Goal: Check status: Check status

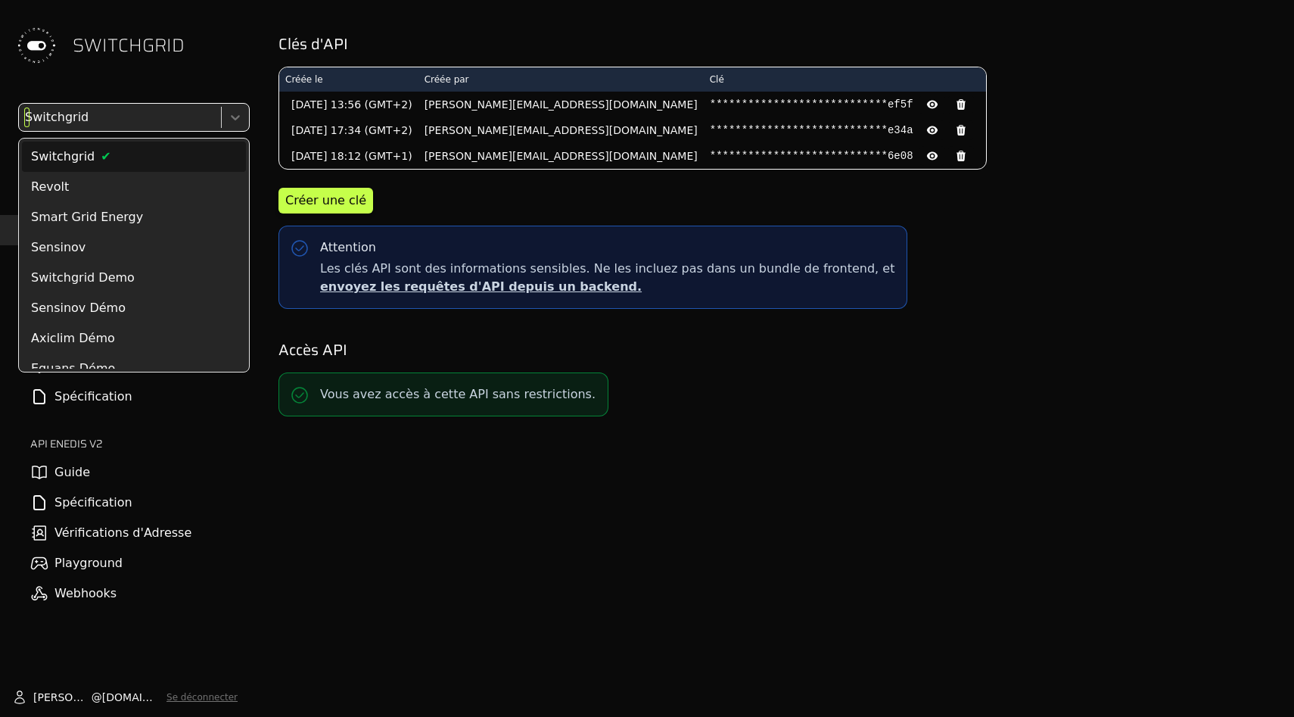
click at [109, 111] on div at bounding box center [118, 117] width 193 height 21
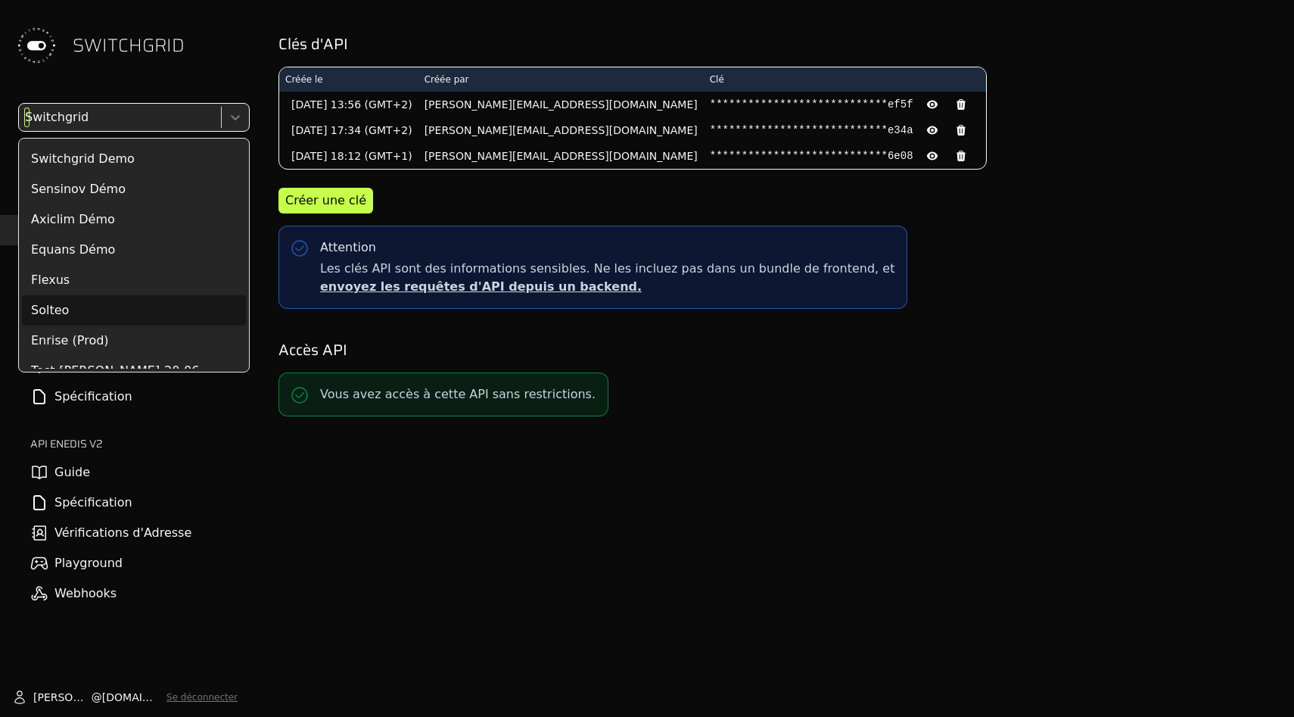
scroll to position [115, 0]
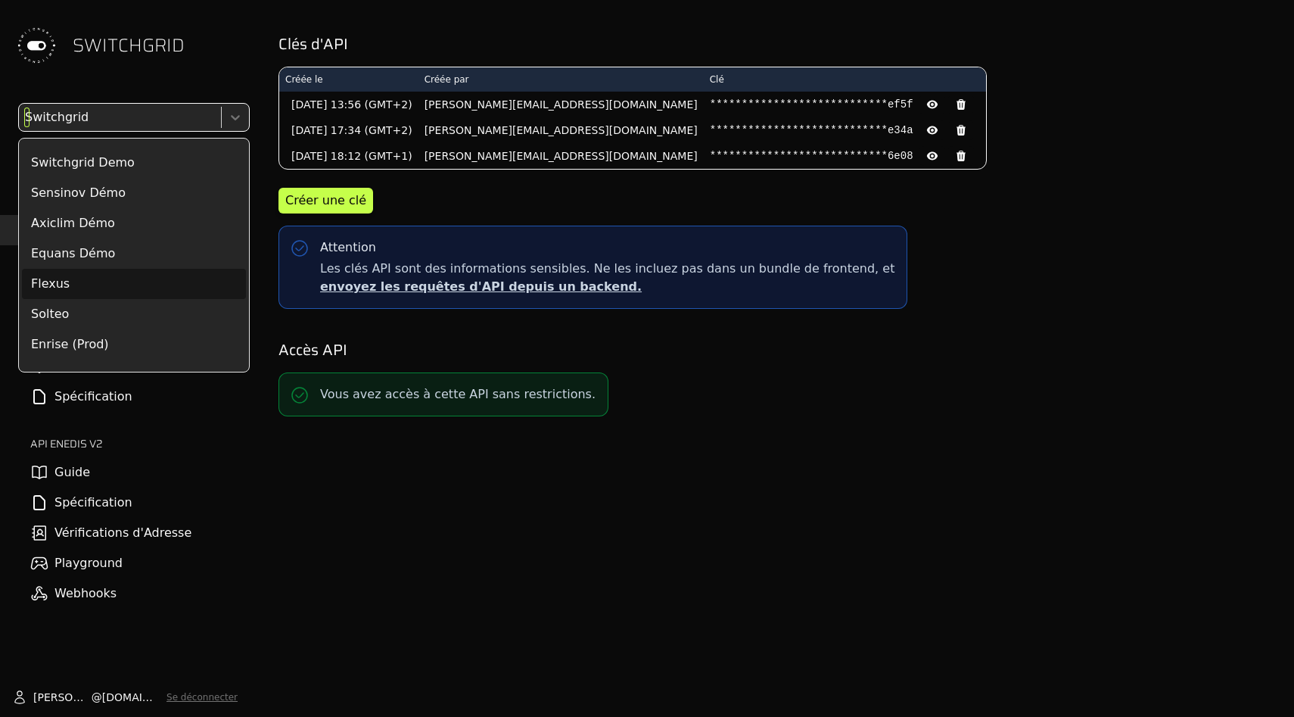
click at [117, 284] on div "Flexus" at bounding box center [134, 284] width 224 height 30
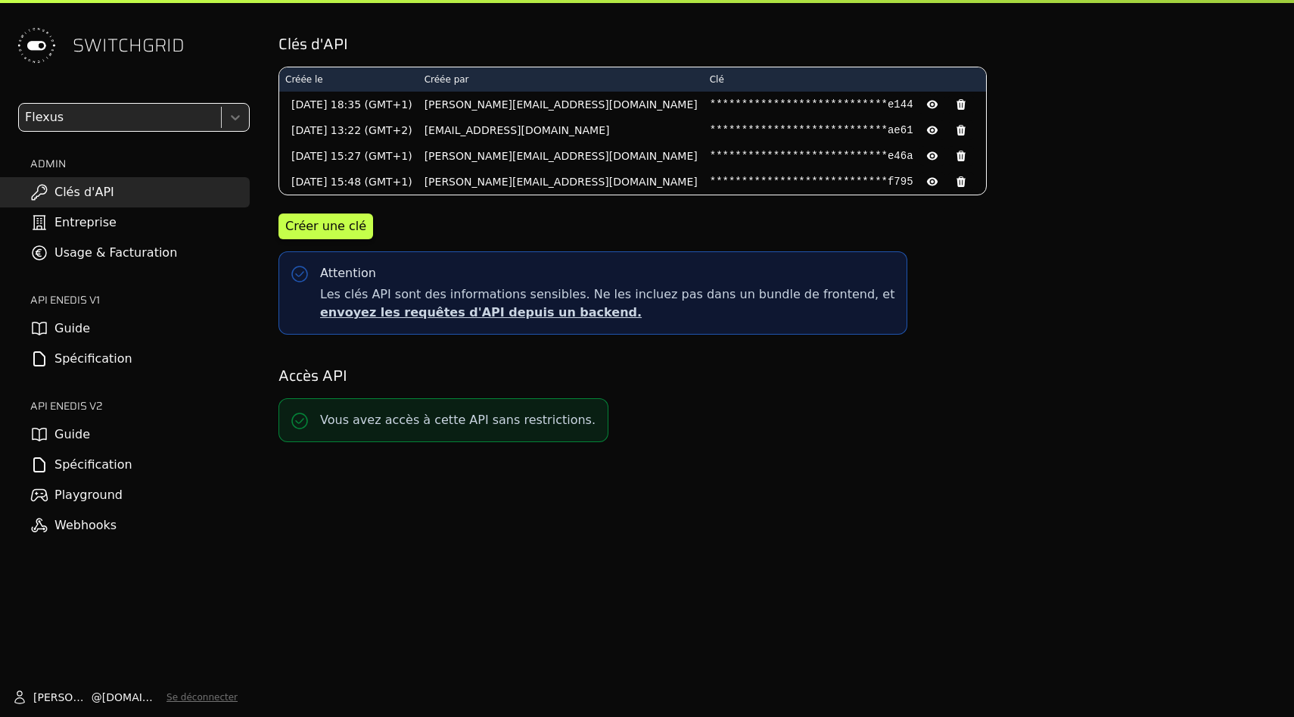
click at [132, 132] on div "option Flexus, selected. Flexus ADMIN Clés d'API Entreprise Usage & Facturation…" at bounding box center [125, 321] width 250 height 437
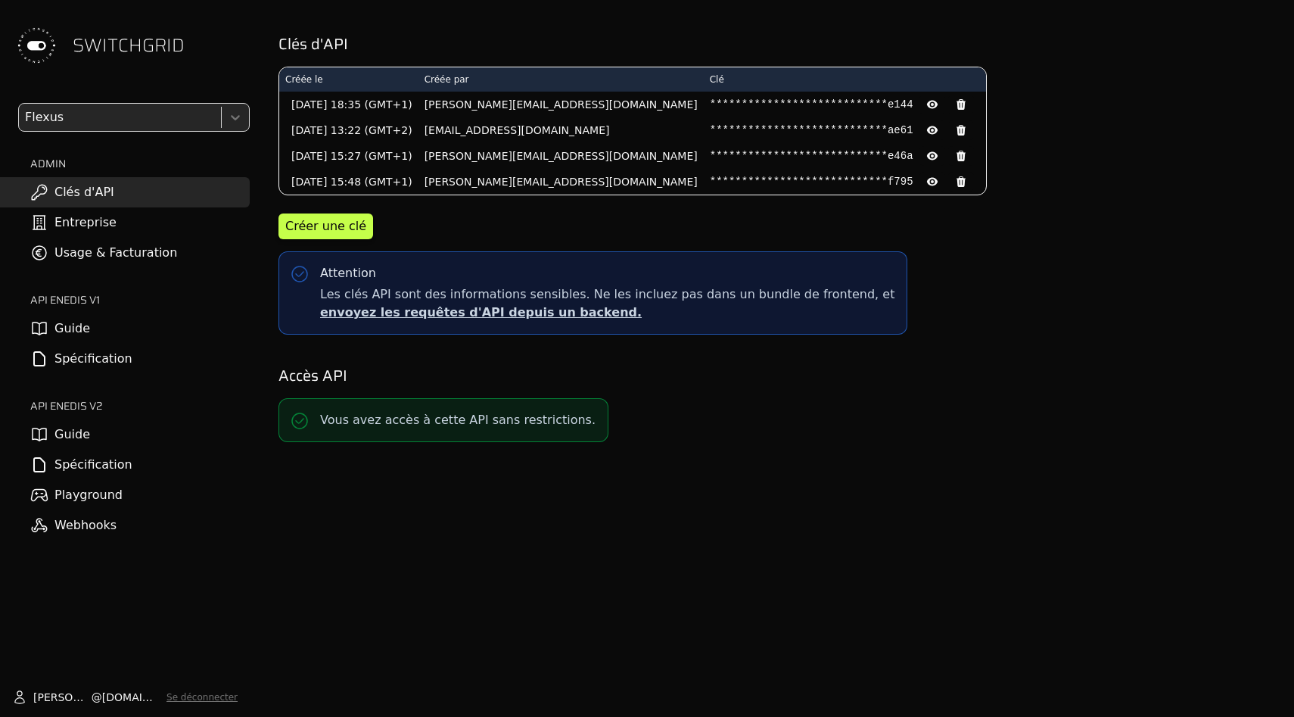
click at [132, 128] on div "Flexus" at bounding box center [118, 117] width 199 height 27
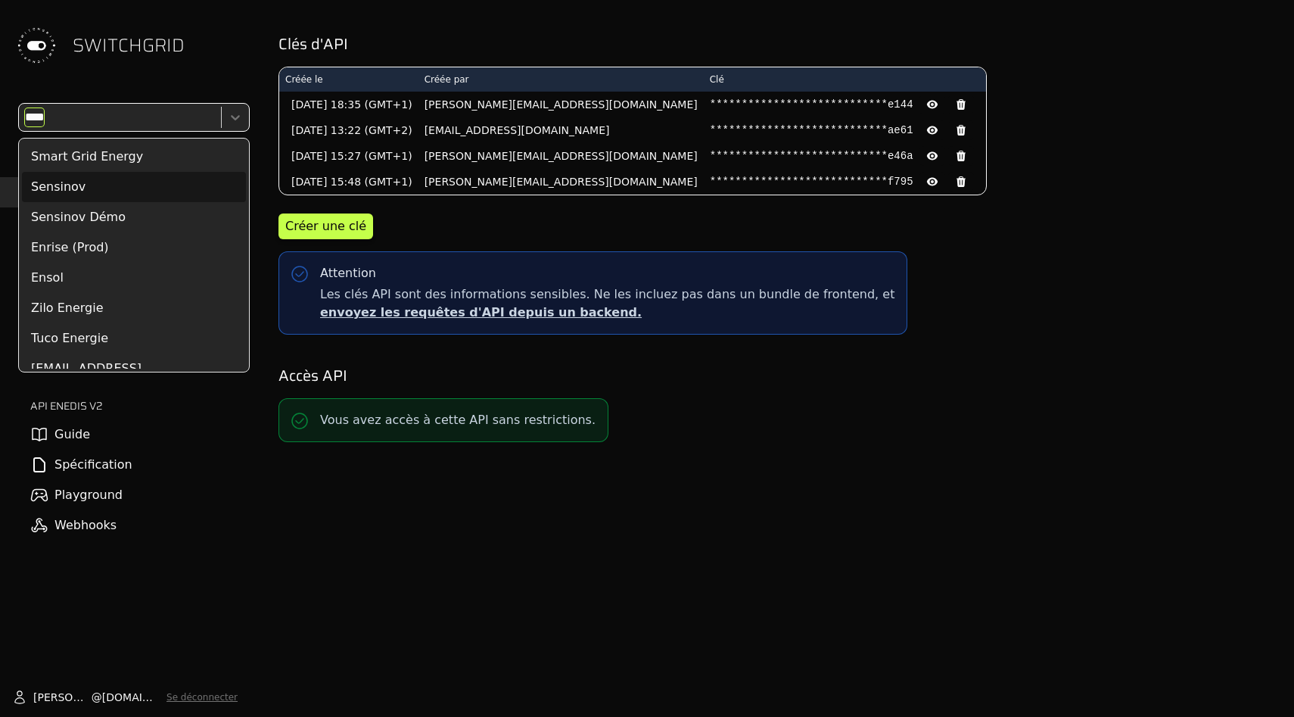
type input "*****"
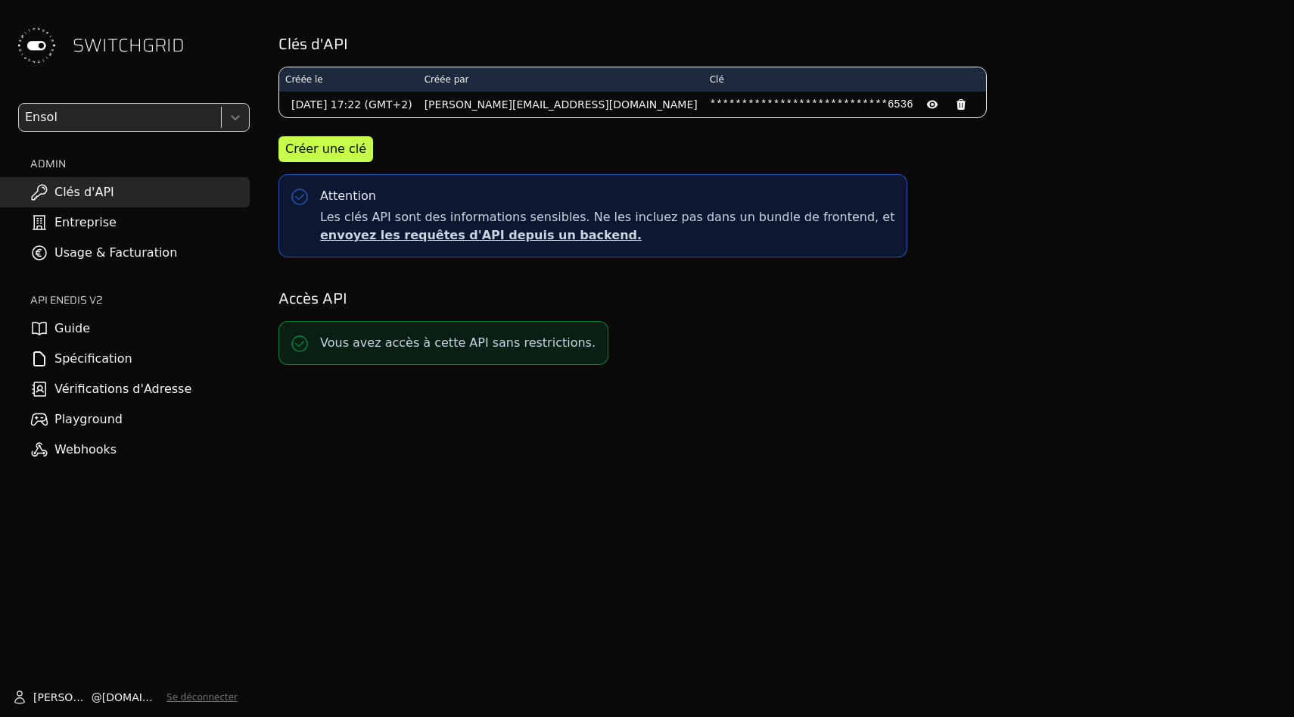
click at [154, 257] on link "Usage & Facturation" at bounding box center [125, 253] width 250 height 30
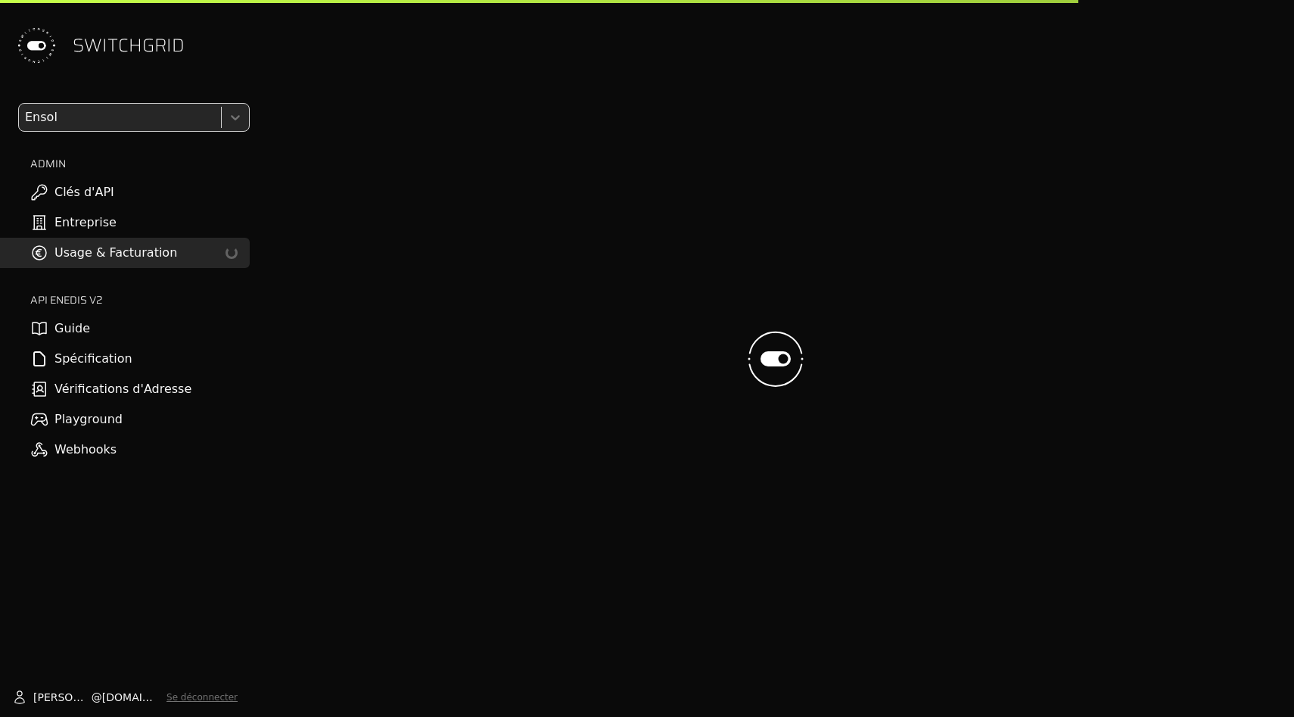
click at [154, 114] on div at bounding box center [118, 117] width 193 height 21
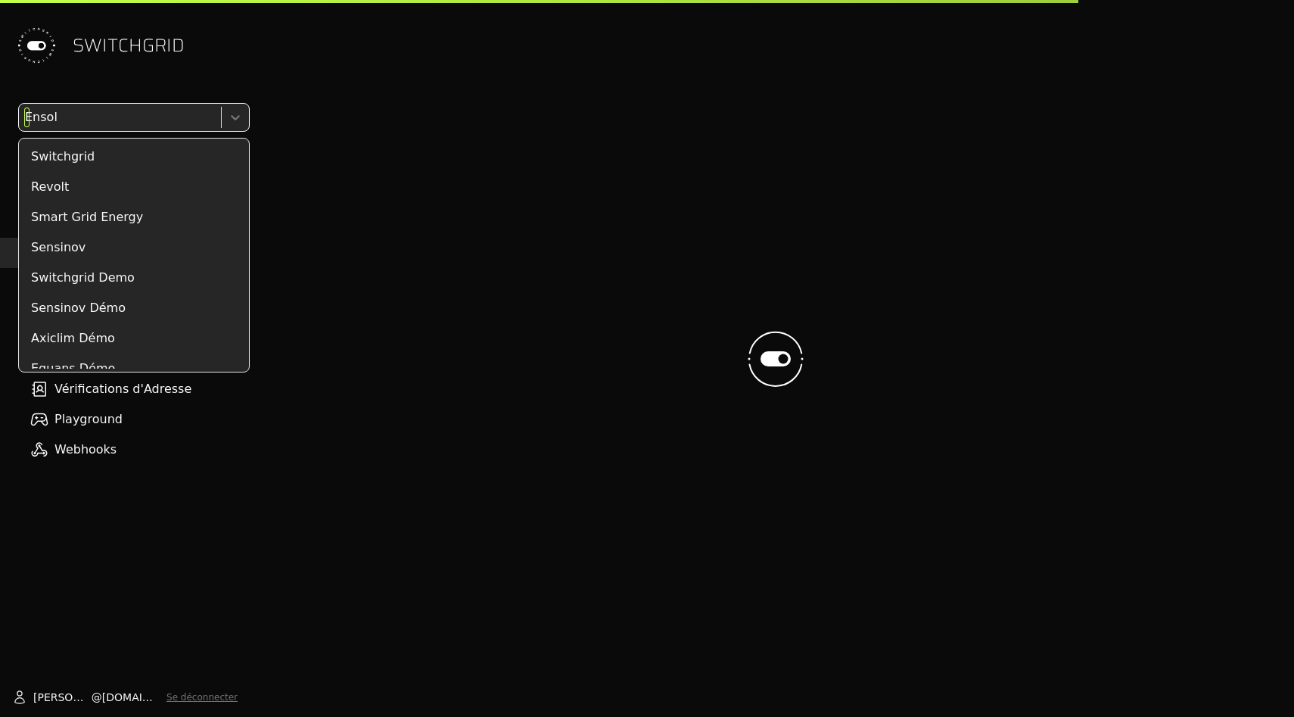
scroll to position [176, 0]
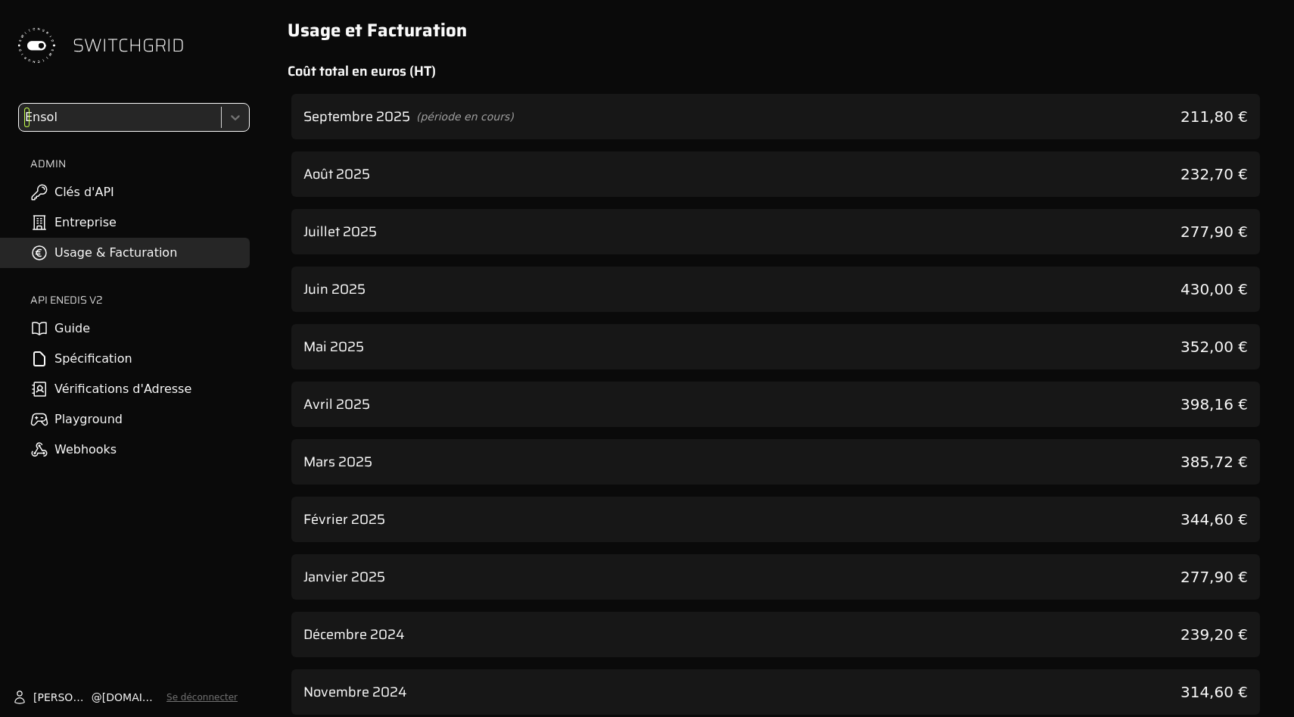
click at [118, 115] on div at bounding box center [118, 117] width 193 height 21
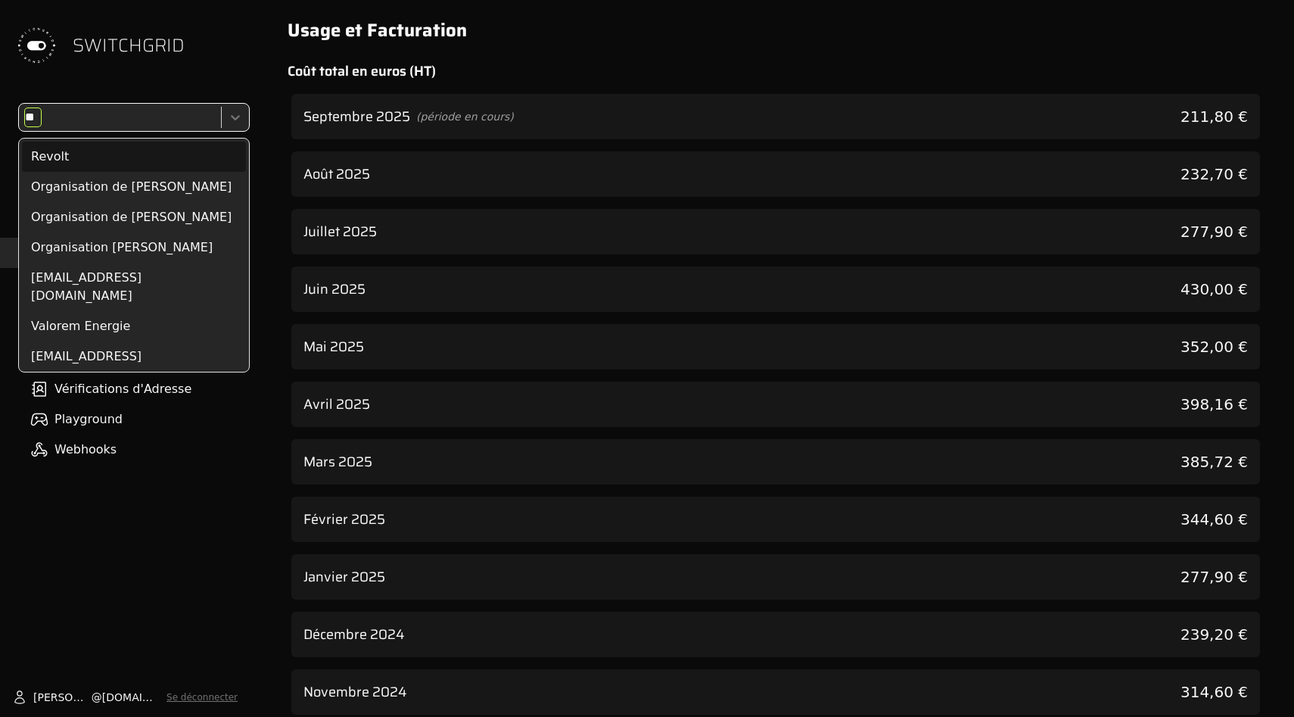
scroll to position [25, 0]
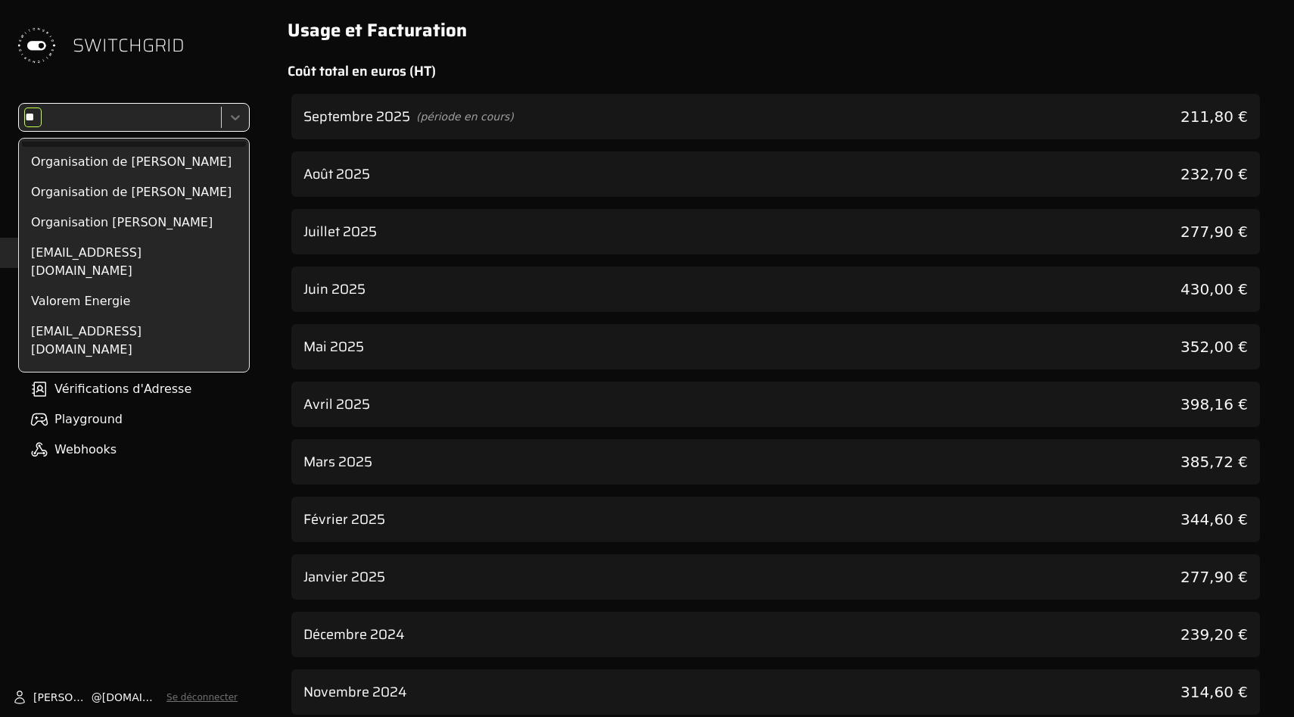
type input "***"
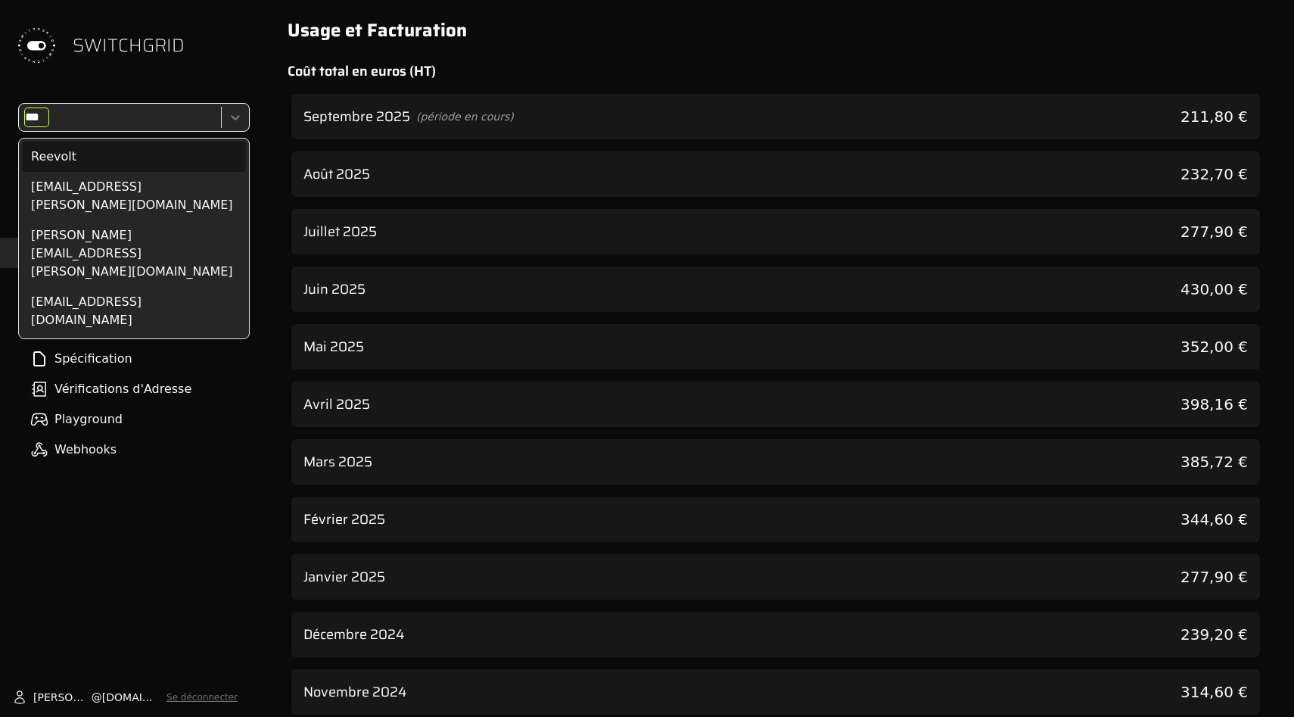
scroll to position [0, 0]
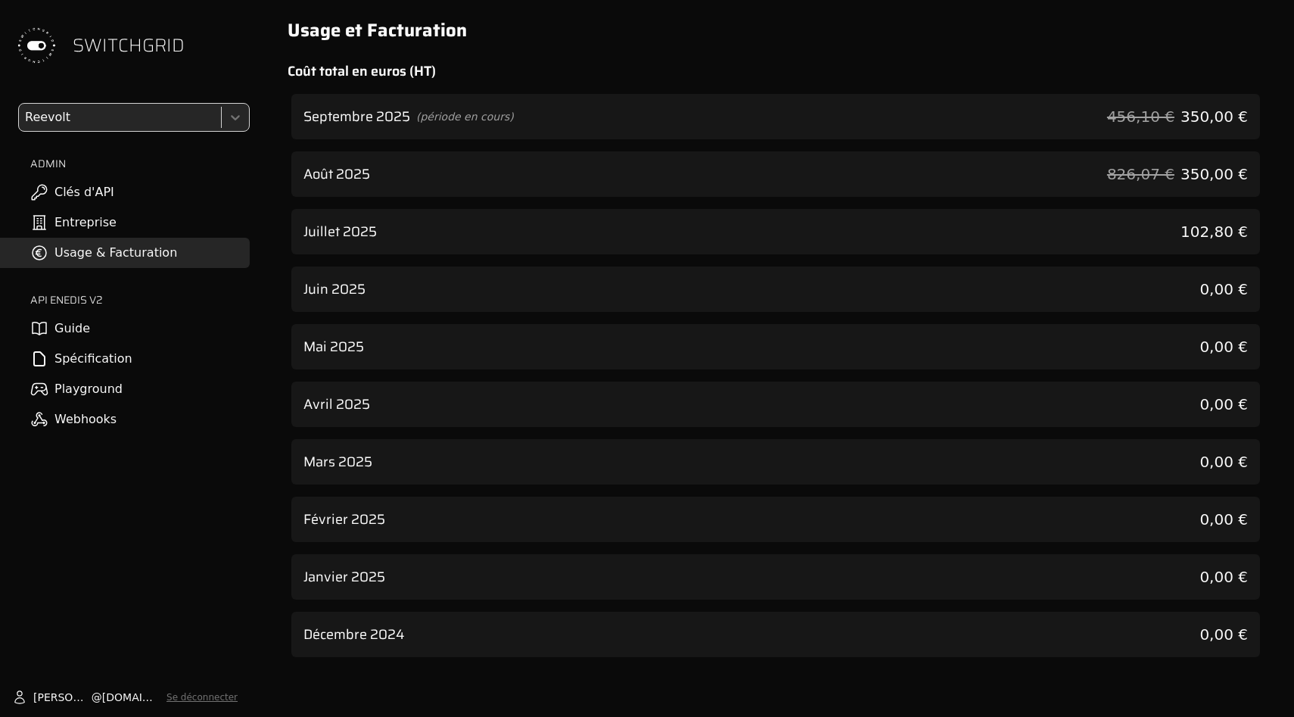
click at [435, 169] on div "Août 2025 826,07 € 350,00 €" at bounding box center [775, 173] width 969 height 45
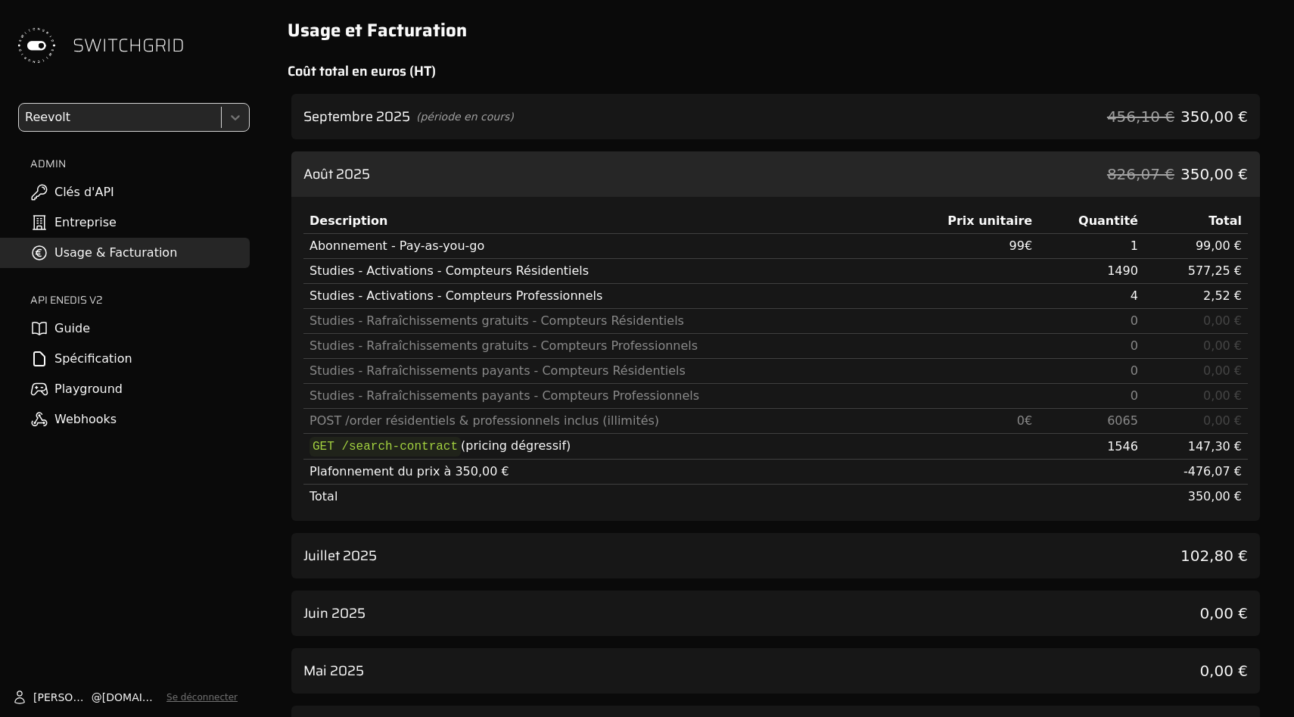
click at [435, 113] on span "(période en cours)" at bounding box center [465, 116] width 98 height 15
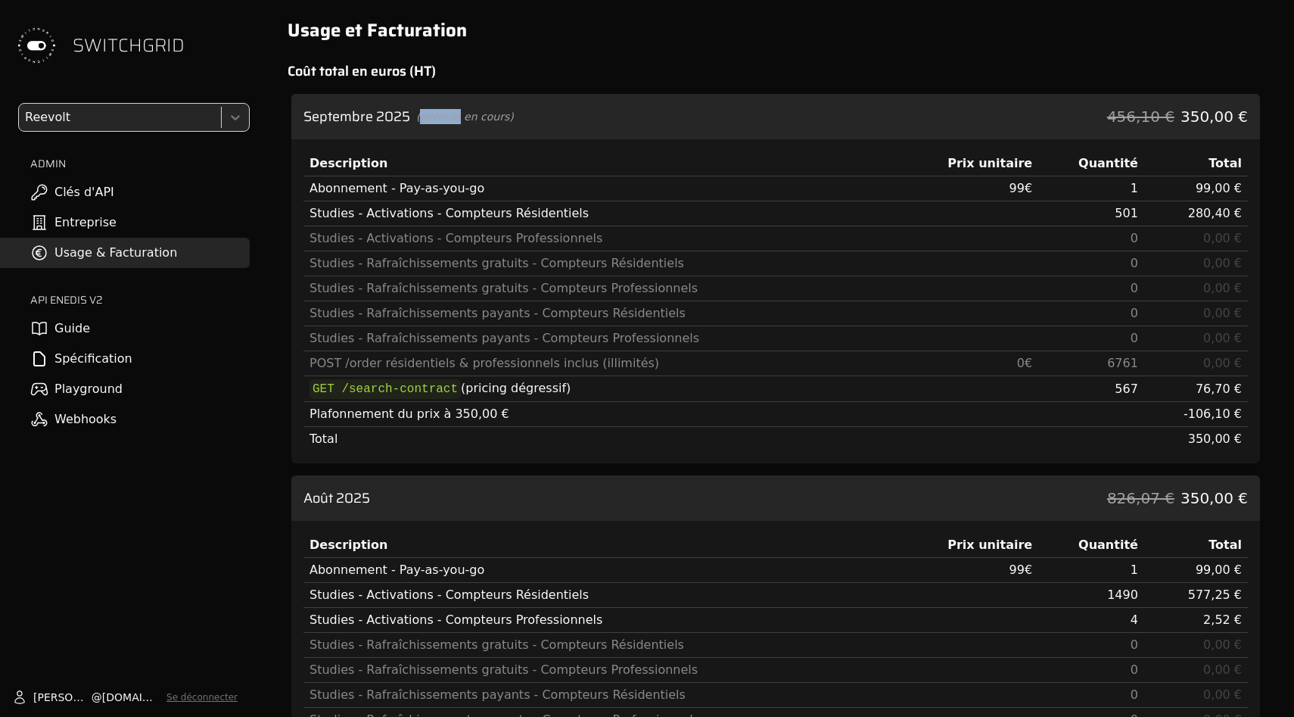
click at [435, 113] on span "(période en cours)" at bounding box center [465, 116] width 98 height 15
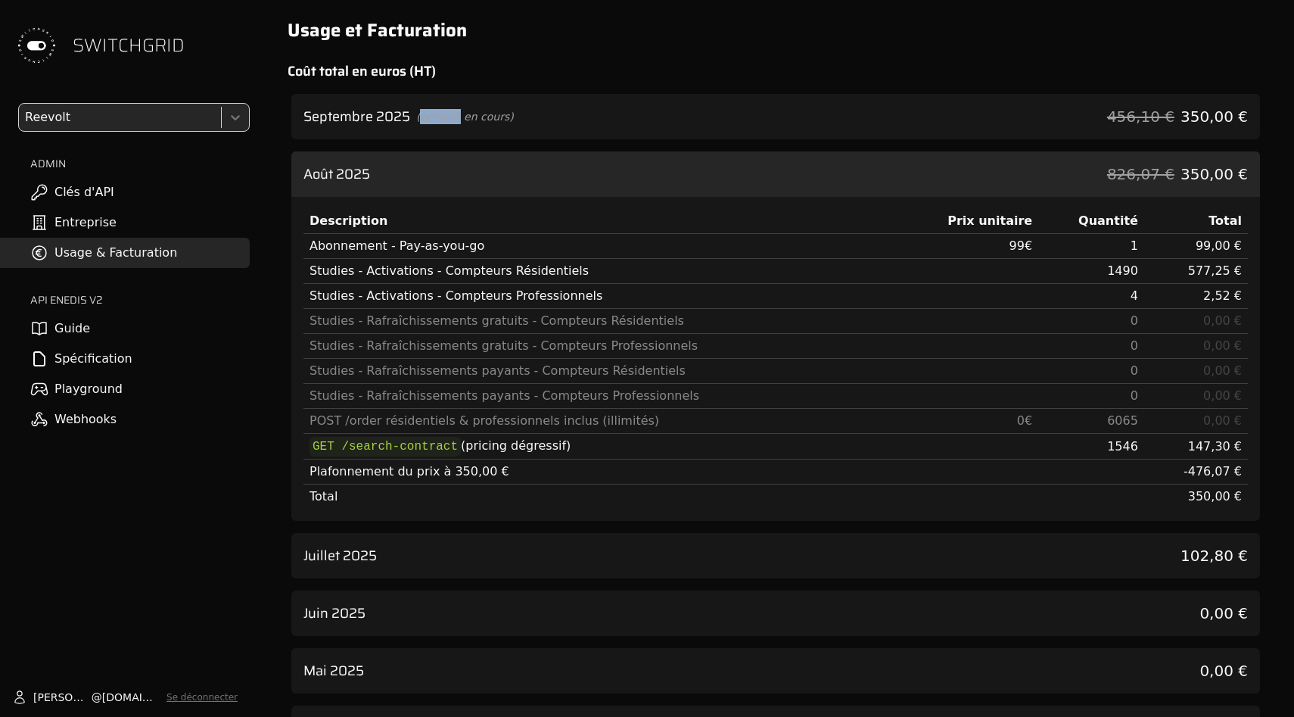
click at [435, 113] on span "(période en cours)" at bounding box center [465, 116] width 98 height 15
